Goal: Navigation & Orientation: Find specific page/section

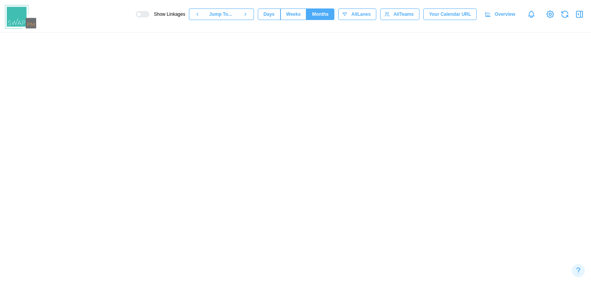
scroll to position [0, 6076]
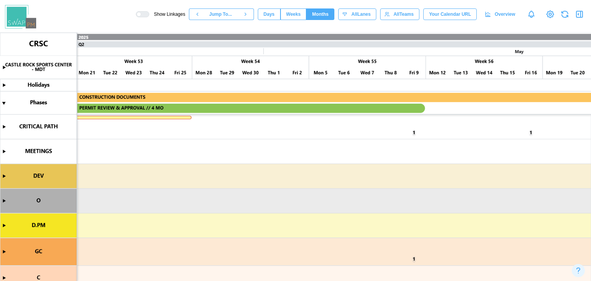
drag, startPoint x: 576, startPoint y: 0, endPoint x: 410, endPoint y: 42, distance: 171.0
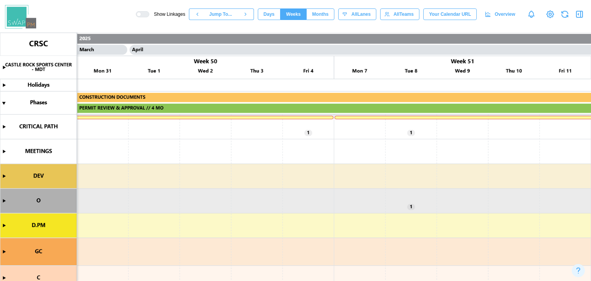
scroll to position [0, 12593]
click at [389, 149] on canvas at bounding box center [295, 157] width 591 height 248
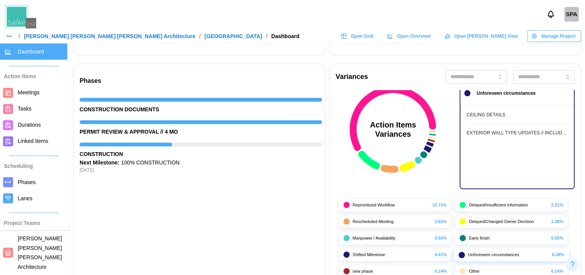
scroll to position [39, 0]
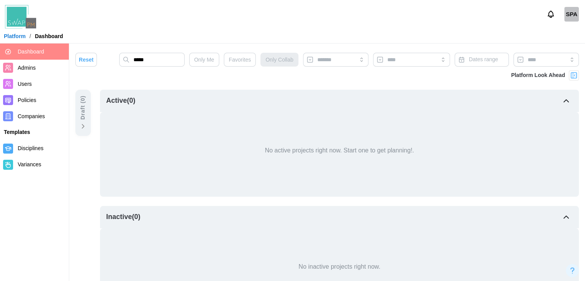
click at [163, 59] on input "*****" at bounding box center [151, 60] width 65 height 14
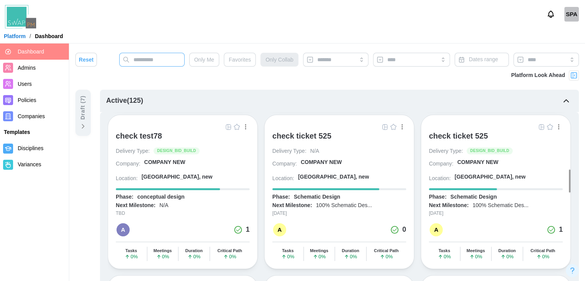
scroll to position [1056, 0]
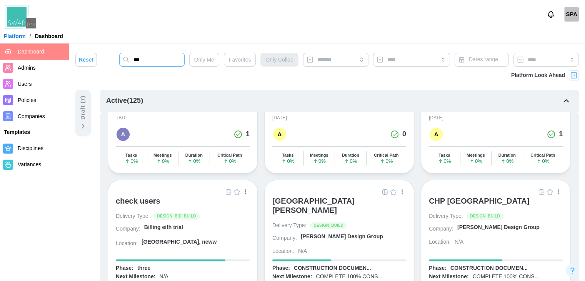
click at [154, 57] on input "***" at bounding box center [151, 60] width 65 height 14
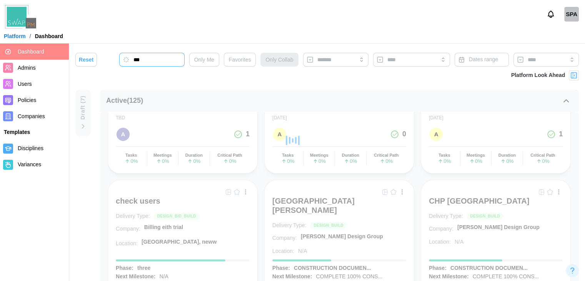
click at [154, 57] on input "***" at bounding box center [151, 60] width 65 height 14
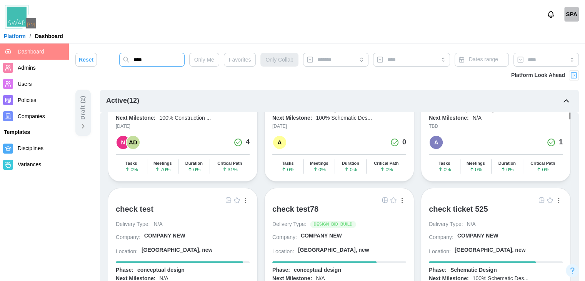
scroll to position [234, 0]
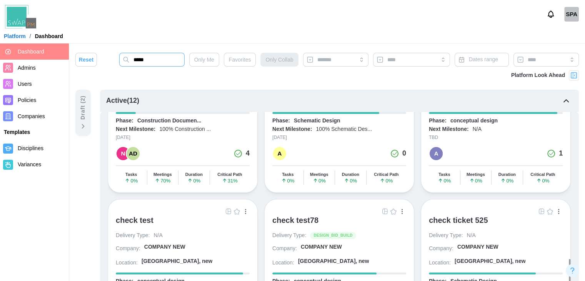
type input "******"
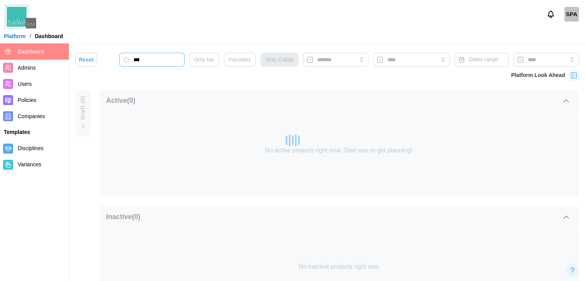
type input "***"
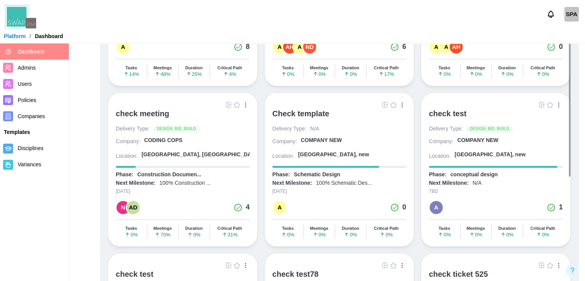
scroll to position [0, 0]
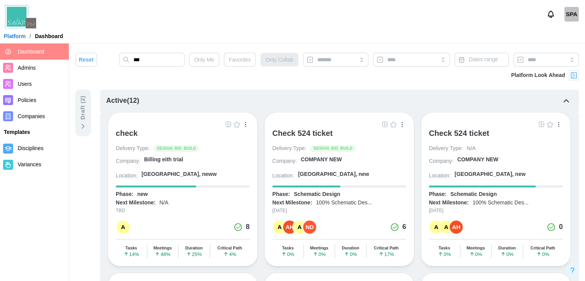
click at [85, 112] on div "Draft ( 2 )" at bounding box center [83, 107] width 8 height 24
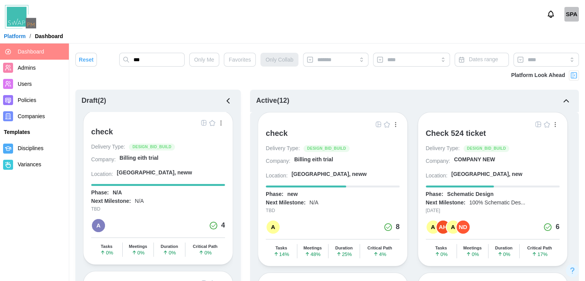
click at [226, 96] on button "button" at bounding box center [228, 100] width 13 height 13
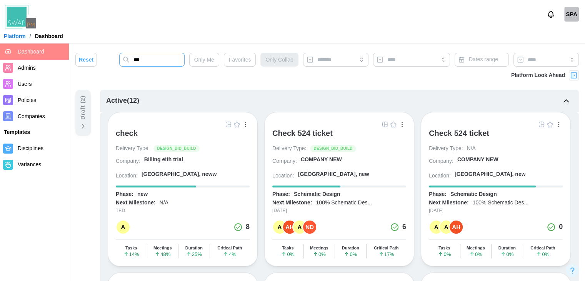
click at [156, 60] on input "***" at bounding box center [151, 60] width 65 height 14
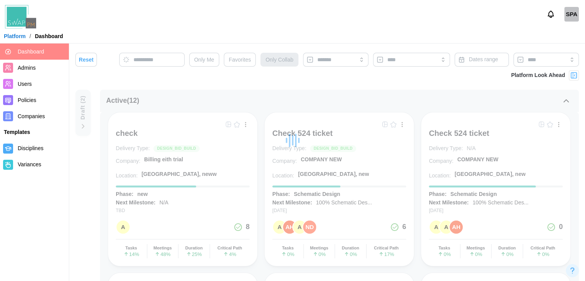
click at [182, 96] on div "Active ( 12 )" at bounding box center [339, 101] width 479 height 22
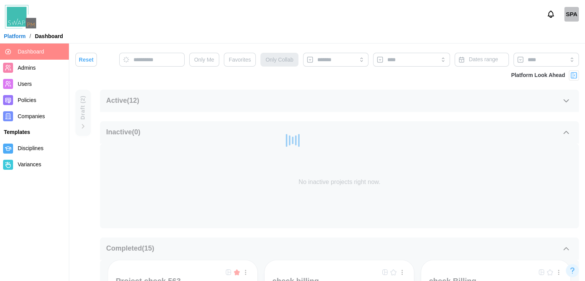
click at [165, 249] on div "Completed ( 15 )" at bounding box center [339, 248] width 479 height 22
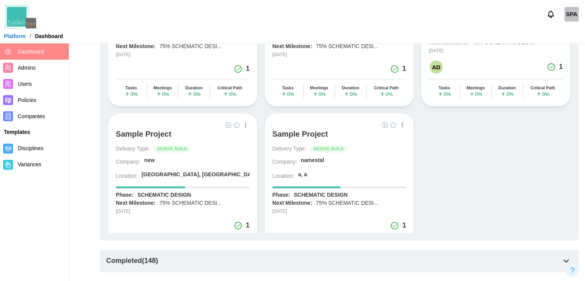
scroll to position [302, 0]
click at [205, 261] on div "Completed ( 148 )" at bounding box center [339, 261] width 479 height 22
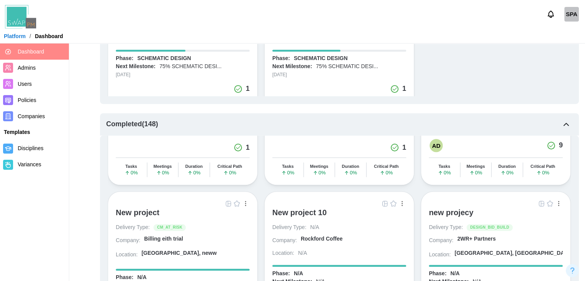
scroll to position [5013, 0]
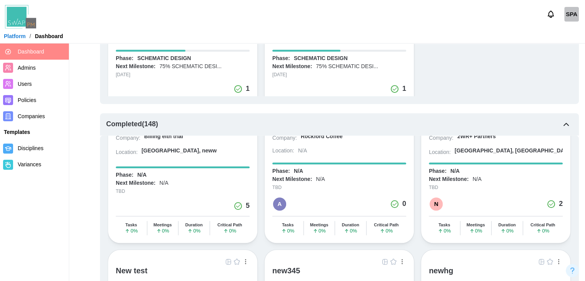
click at [232, 257] on link at bounding box center [228, 261] width 8 height 8
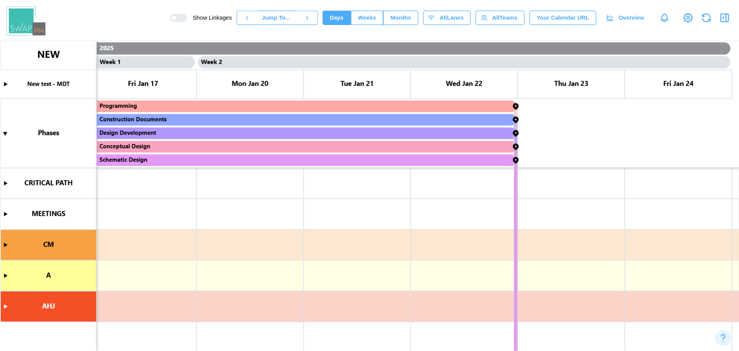
scroll to position [0, 202]
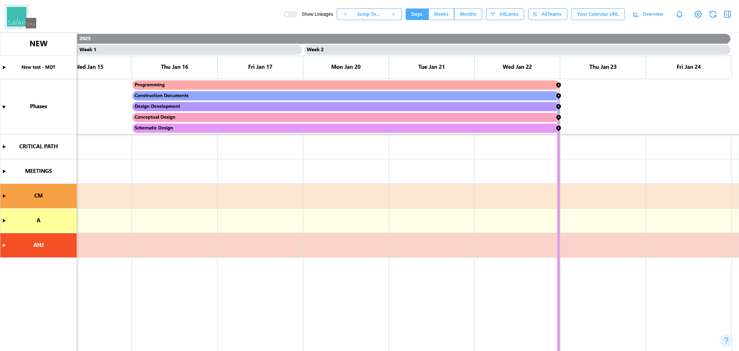
drag, startPoint x: 556, startPoint y: 0, endPoint x: 473, endPoint y: 19, distance: 85.1
click at [473, 19] on span "Months" at bounding box center [468, 14] width 17 height 11
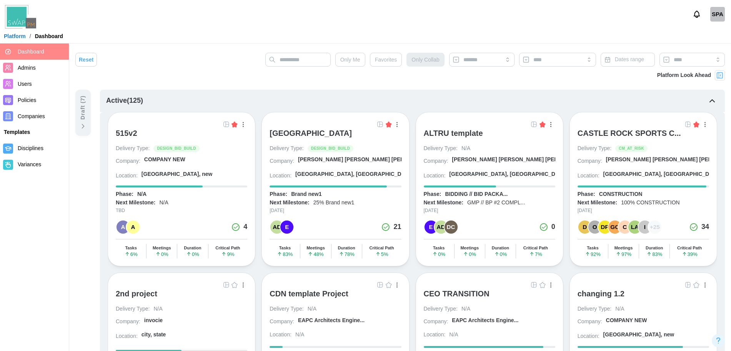
drag, startPoint x: 0, startPoint y: 0, endPoint x: 381, endPoint y: 124, distance: 400.2
click at [381, 124] on img at bounding box center [380, 124] width 6 height 6
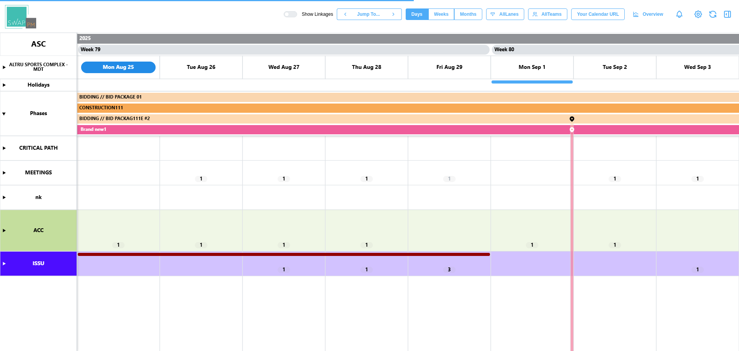
scroll to position [0, 32261]
click at [469, 11] on span "Months" at bounding box center [468, 14] width 17 height 11
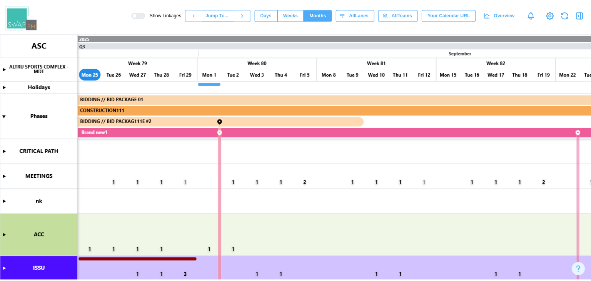
scroll to position [0, 9217]
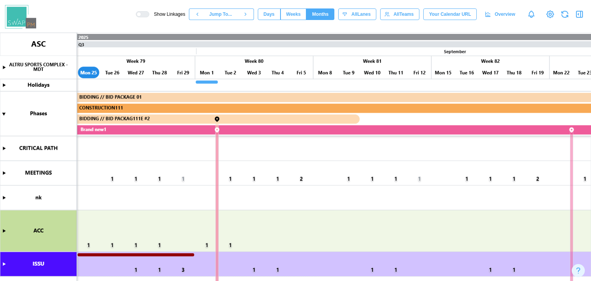
drag, startPoint x: 679, startPoint y: 6, endPoint x: 339, endPoint y: 207, distance: 394.7
click at [339, 207] on canvas at bounding box center [295, 157] width 591 height 248
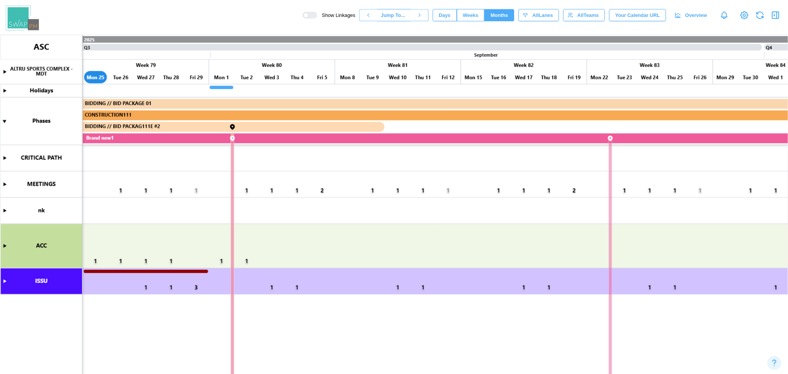
scroll to position [0, 9217]
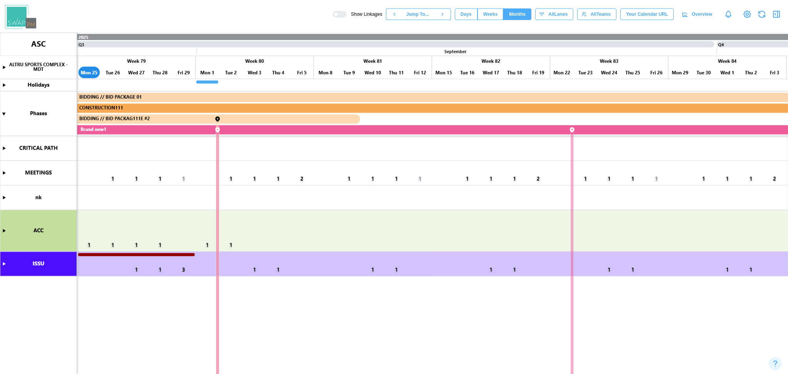
drag, startPoint x: 585, startPoint y: 0, endPoint x: 485, endPoint y: 194, distance: 218.4
click at [485, 194] on canvas at bounding box center [394, 204] width 788 height 342
click at [21, 21] on img at bounding box center [20, 16] width 31 height 23
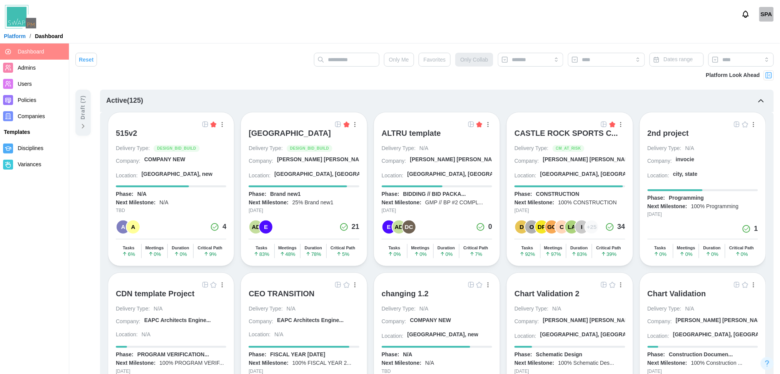
click at [336, 124] on img at bounding box center [338, 124] width 6 height 6
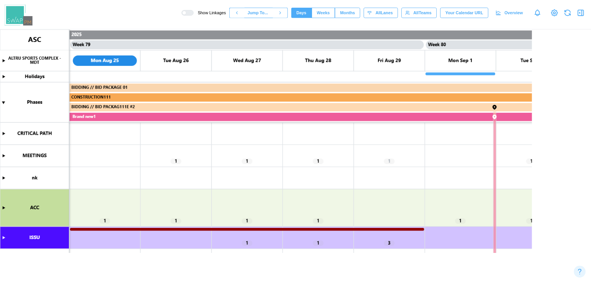
scroll to position [0, 30810]
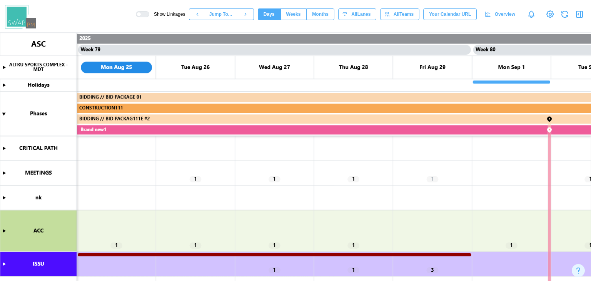
drag, startPoint x: 780, startPoint y: 2, endPoint x: 383, endPoint y: 30, distance: 397.7
click at [383, 30] on header "Show Linkages Jump To... Days Weeks Months days All Lanes All Teams Your Calend…" at bounding box center [295, 16] width 591 height 33
click at [329, 13] on span "Months" at bounding box center [320, 14] width 17 height 11
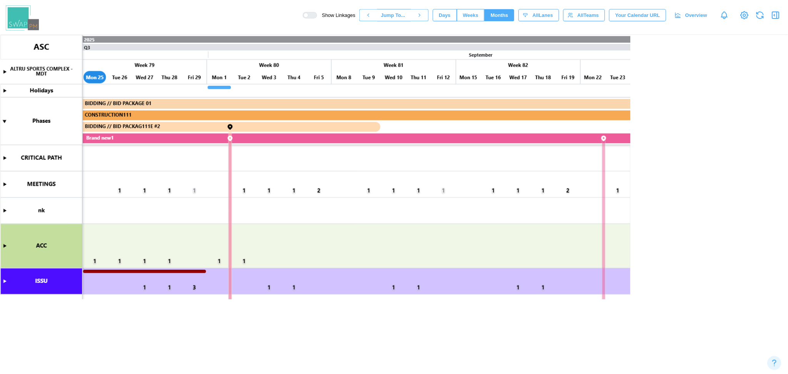
scroll to position [0, 9112]
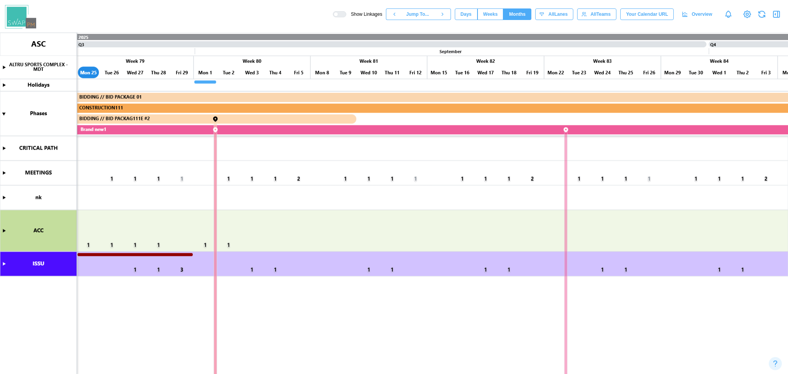
drag, startPoint x: 589, startPoint y: 0, endPoint x: 512, endPoint y: 160, distance: 178.1
click at [512, 160] on canvas at bounding box center [394, 204] width 788 height 342
click at [3, 112] on canvas at bounding box center [394, 204] width 788 height 342
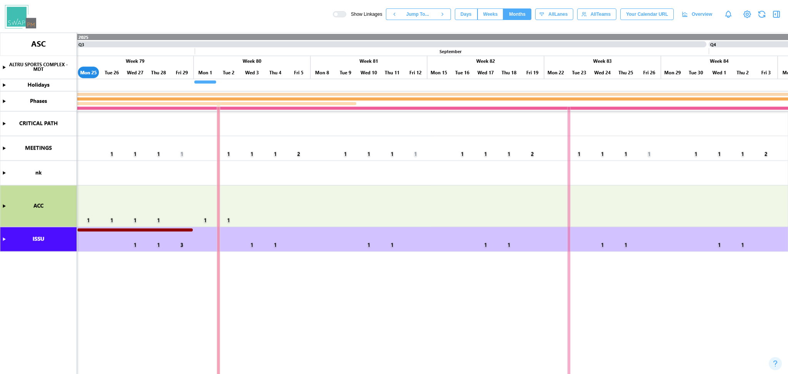
scroll to position [0, 9114]
drag, startPoint x: 3, startPoint y: 112, endPoint x: 2, endPoint y: 99, distance: 13.6
click at [2, 99] on canvas at bounding box center [394, 204] width 788 height 342
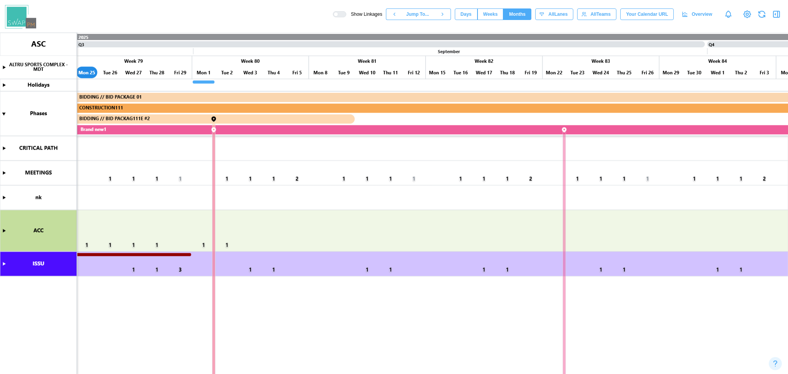
click at [2, 90] on canvas at bounding box center [394, 204] width 788 height 342
click at [250, 182] on canvas at bounding box center [394, 204] width 788 height 342
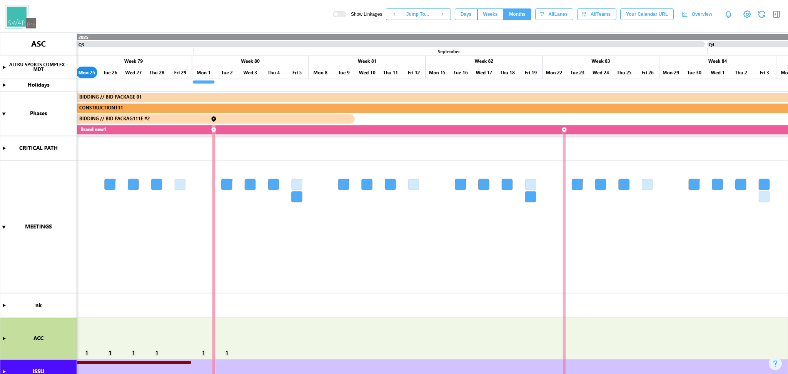
click at [231, 351] on canvas at bounding box center [394, 204] width 788 height 342
click at [224, 351] on canvas at bounding box center [394, 204] width 788 height 342
click at [472, 12] on span "Days" at bounding box center [466, 14] width 11 height 11
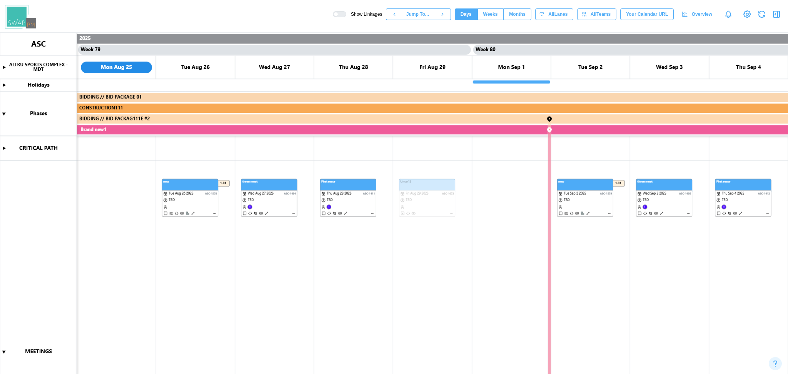
scroll to position [0, 30810]
click at [514, 13] on button "Months" at bounding box center [517, 14] width 28 height 12
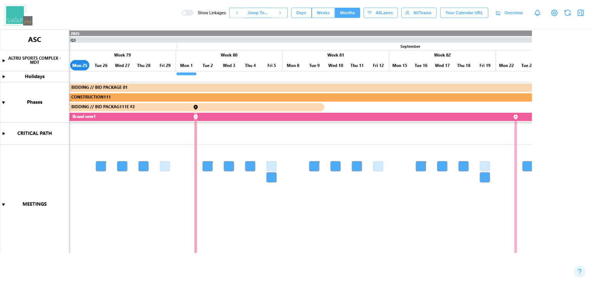
scroll to position [0, 9243]
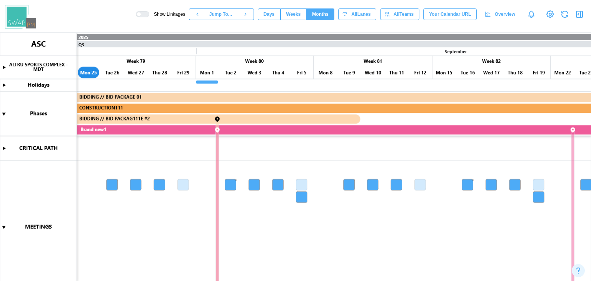
drag, startPoint x: 786, startPoint y: 1, endPoint x: 389, endPoint y: 210, distance: 449.2
click at [389, 210] on canvas at bounding box center [295, 157] width 591 height 248
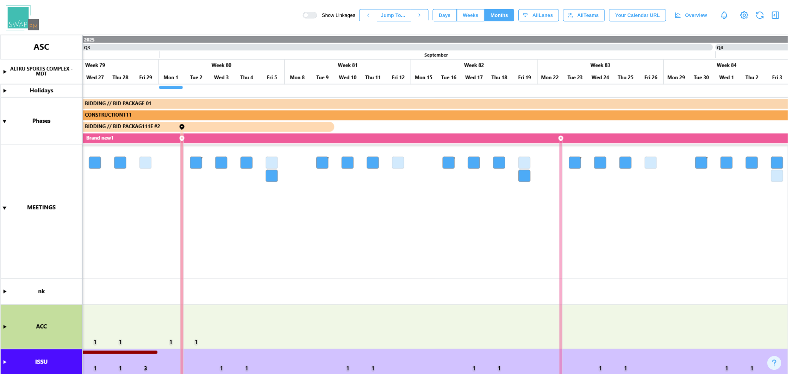
scroll to position [0, 9290]
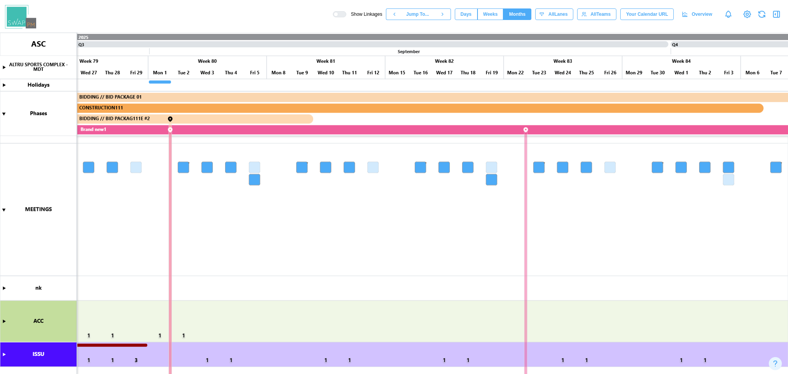
drag, startPoint x: 576, startPoint y: 0, endPoint x: 476, endPoint y: 182, distance: 207.5
click at [476, 182] on canvas at bounding box center [394, 204] width 788 height 342
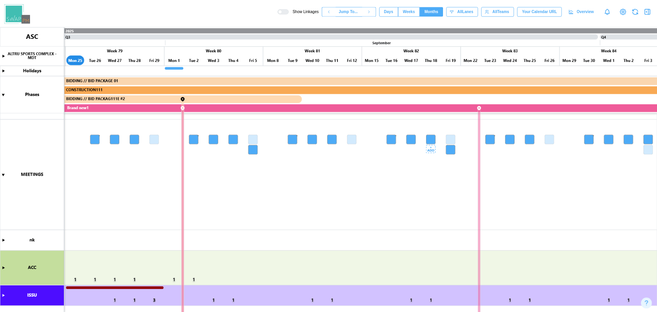
scroll to position [0, 9241]
click at [461, 133] on canvas at bounding box center [394, 204] width 788 height 342
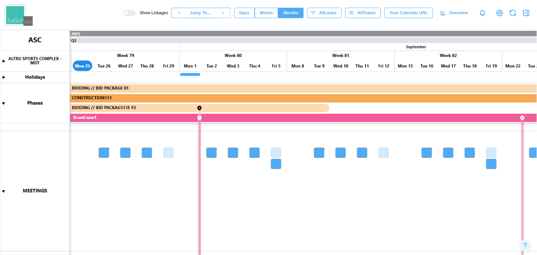
scroll to position [0, 9241]
drag, startPoint x: 787, startPoint y: 3, endPoint x: 423, endPoint y: 142, distance: 390.2
click at [423, 142] on canvas at bounding box center [295, 157] width 591 height 248
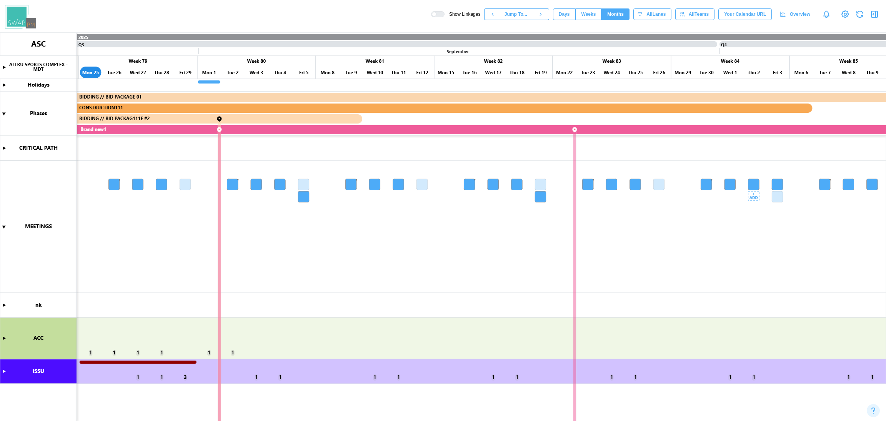
scroll to position [0, 0]
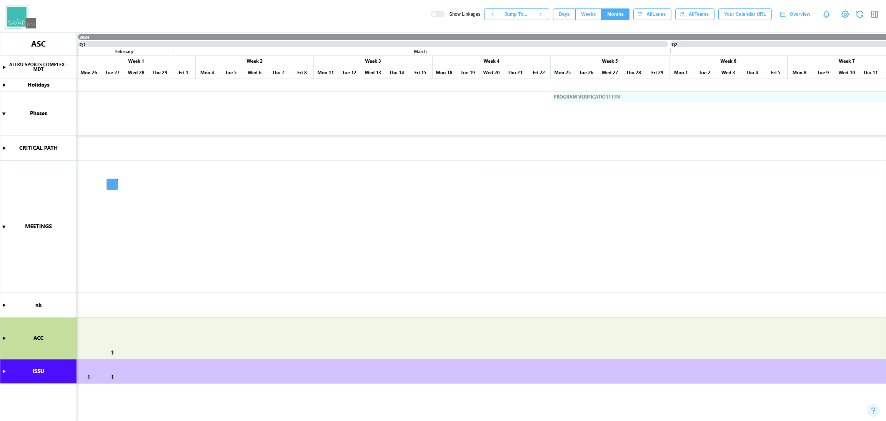
click at [622, 17] on span "Months" at bounding box center [616, 14] width 17 height 11
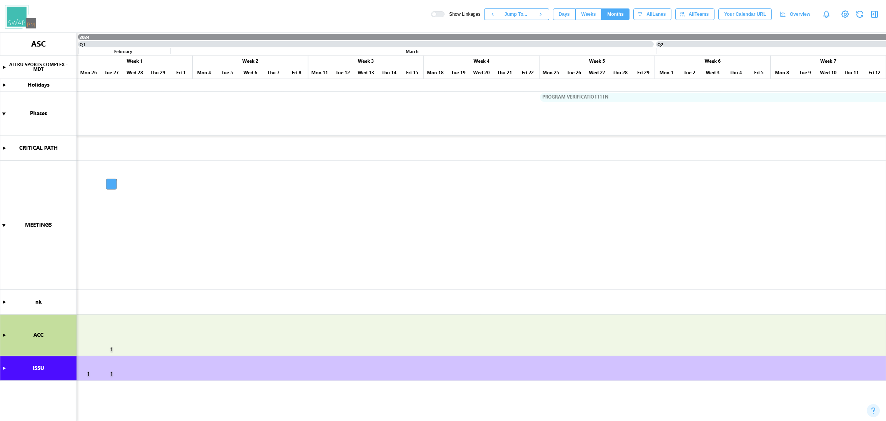
click at [594, 13] on span "Weeks" at bounding box center [589, 14] width 15 height 11
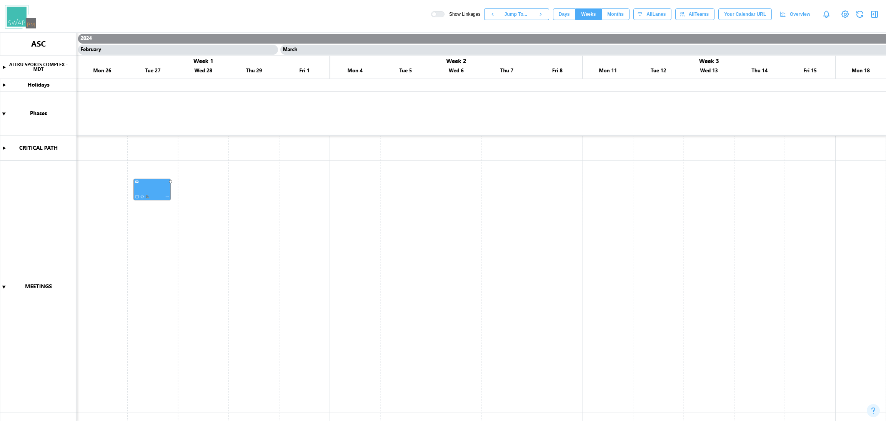
click at [623, 13] on span "Months" at bounding box center [616, 14] width 17 height 11
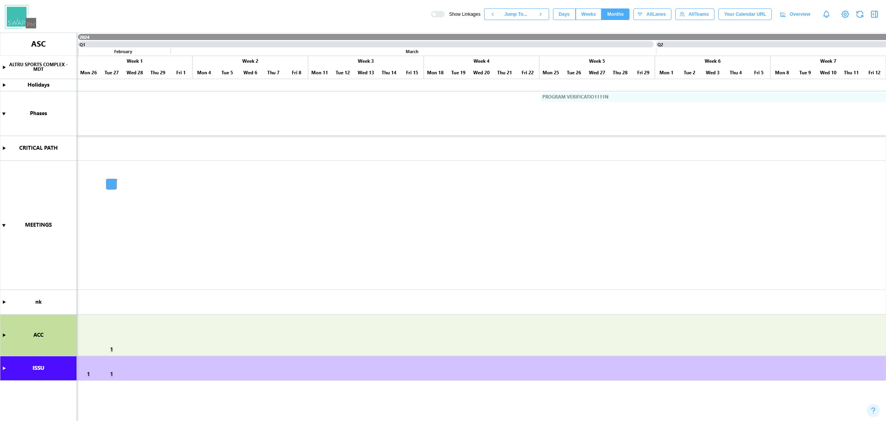
click at [5, 145] on canvas at bounding box center [443, 227] width 886 height 388
click at [5, 147] on canvas at bounding box center [443, 227] width 886 height 388
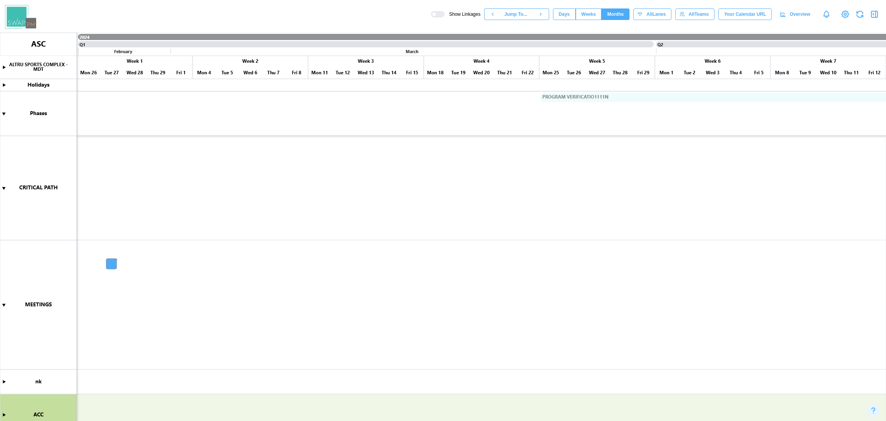
click at [542, 14] on button "button" at bounding box center [541, 14] width 17 height 12
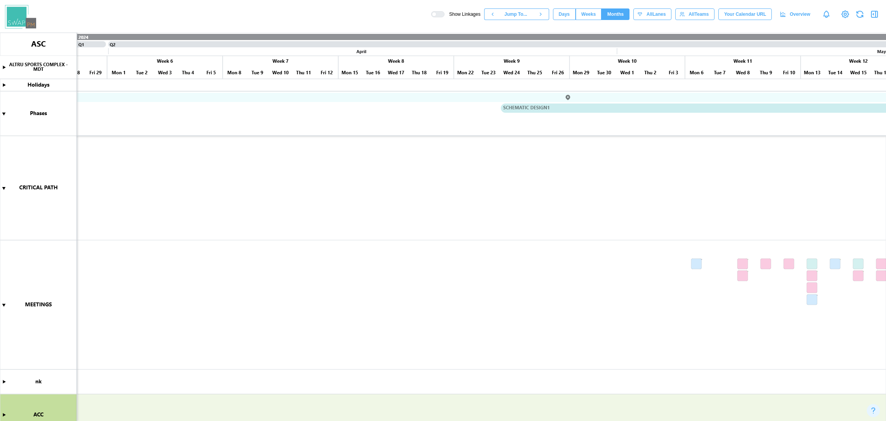
scroll to position [0, 809]
click at [521, 14] on span "Jump To..." at bounding box center [516, 14] width 23 height 11
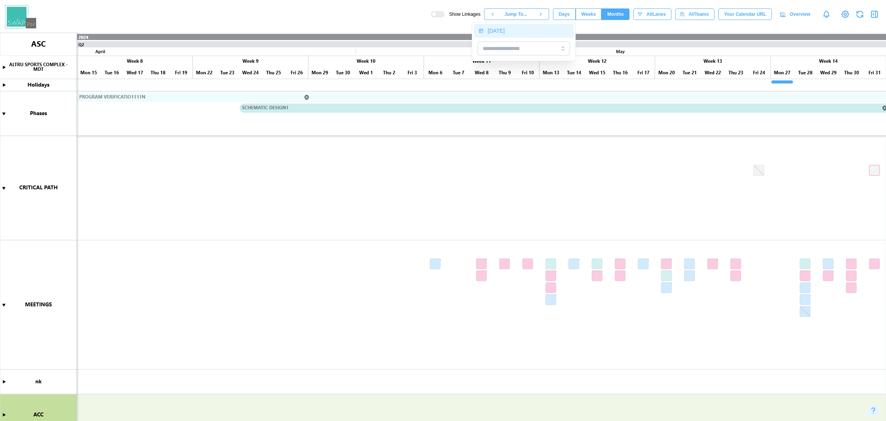
click at [498, 28] on div "Today" at bounding box center [529, 31] width 82 height 6
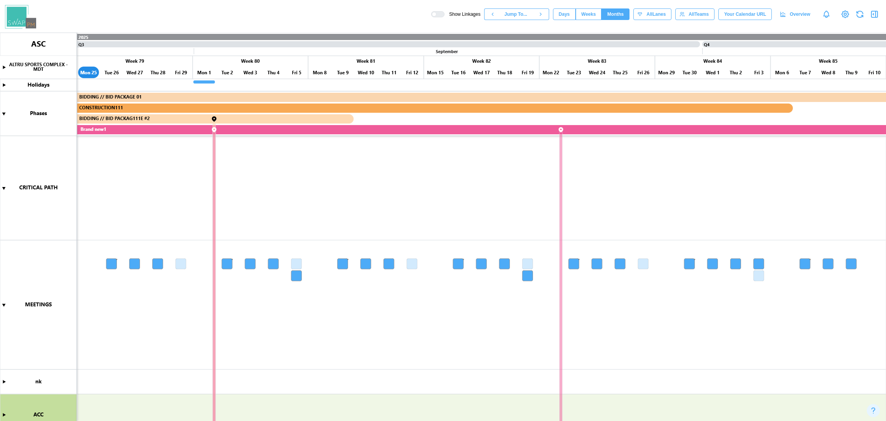
click at [495, 18] on button "button" at bounding box center [492, 14] width 17 height 12
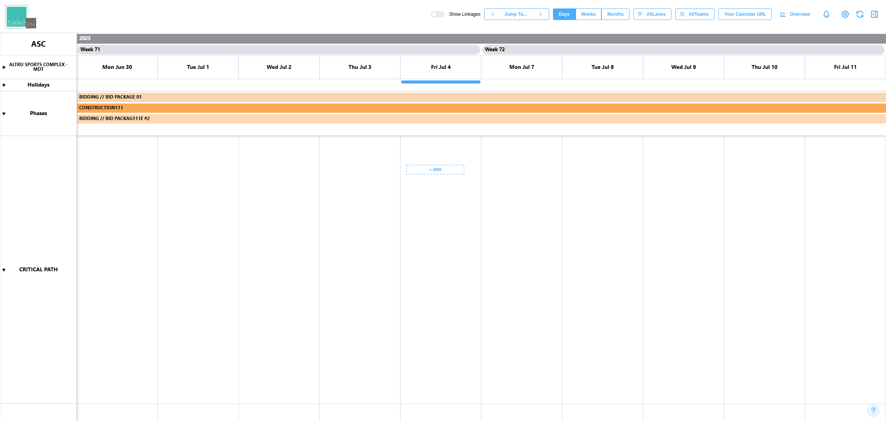
scroll to position [214, 0]
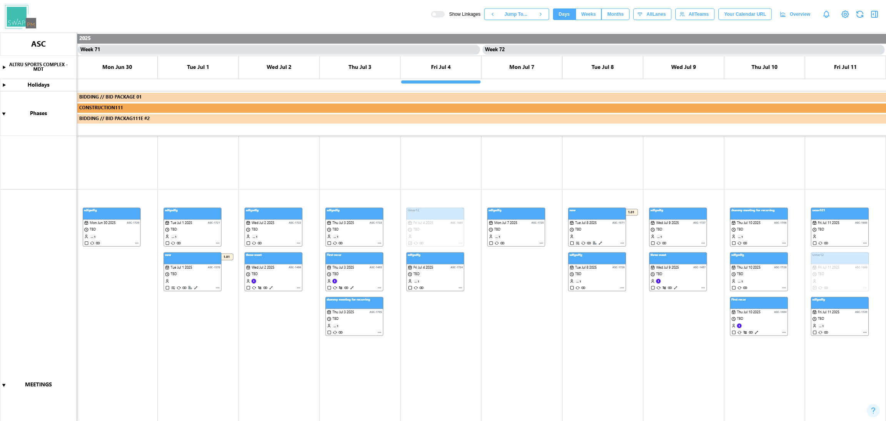
click at [620, 11] on span "Months" at bounding box center [616, 14] width 17 height 11
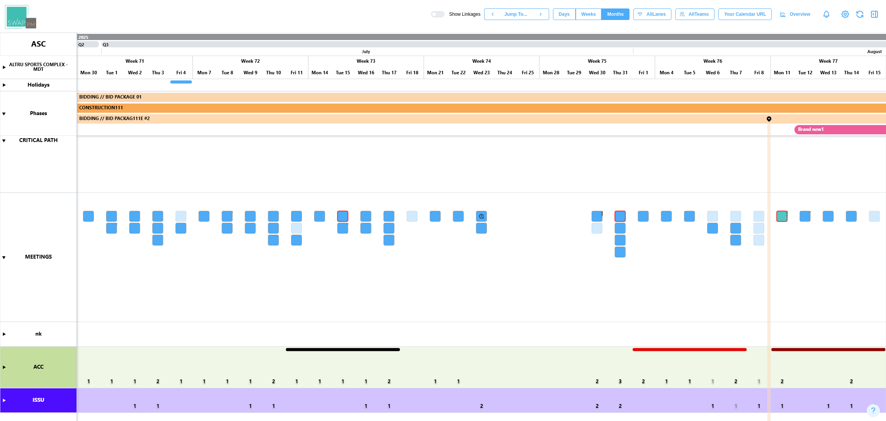
scroll to position [0, 8095]
click at [570, 12] on span "Days" at bounding box center [564, 14] width 11 height 11
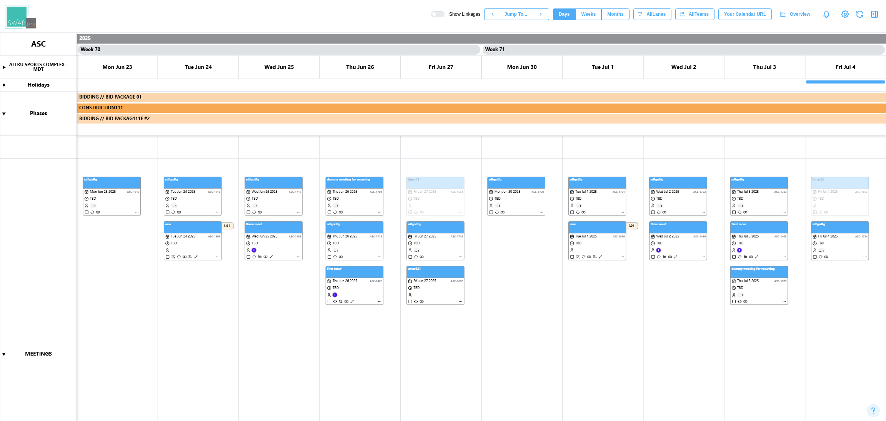
scroll to position [266, 0]
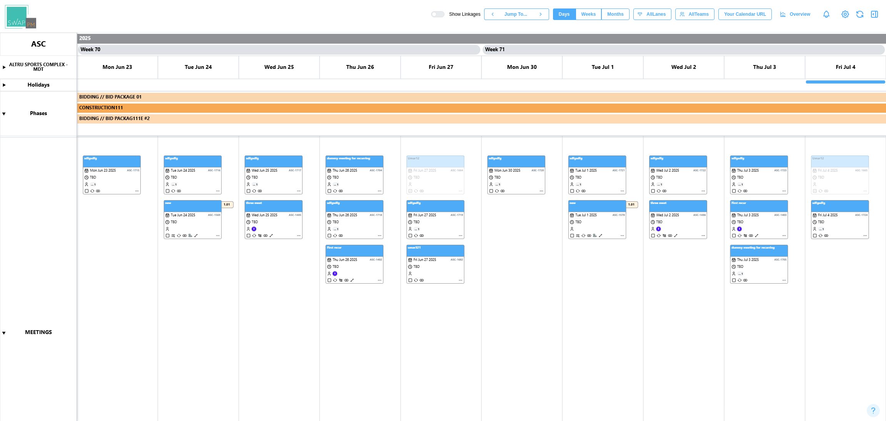
click at [618, 12] on span "Months" at bounding box center [616, 14] width 17 height 11
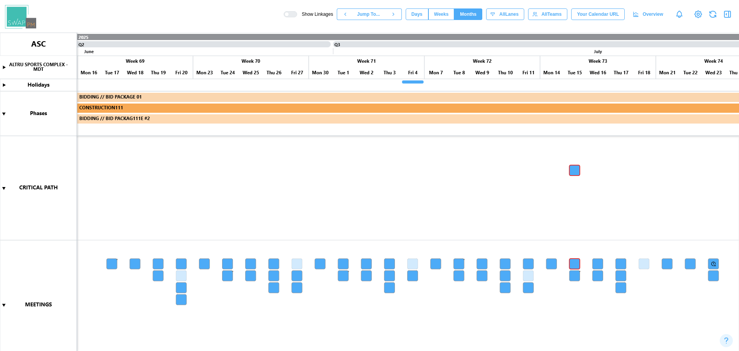
scroll to position [0, 7863]
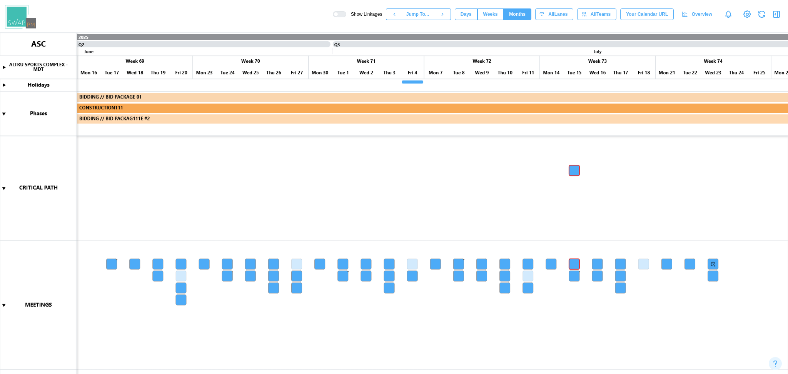
drag, startPoint x: 886, startPoint y: 1, endPoint x: 509, endPoint y: 157, distance: 407.3
click at [509, 157] on canvas at bounding box center [394, 204] width 788 height 342
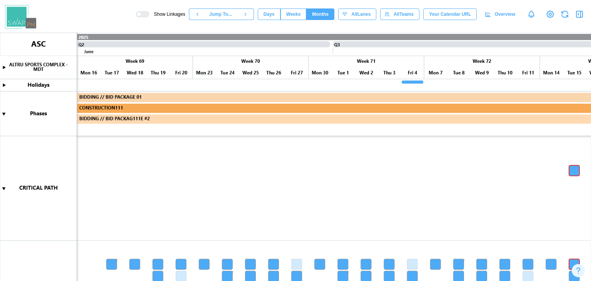
drag, startPoint x: 727, startPoint y: 1, endPoint x: 433, endPoint y: 139, distance: 325.1
click at [433, 139] on canvas at bounding box center [295, 157] width 591 height 248
